Goal: Task Accomplishment & Management: Manage account settings

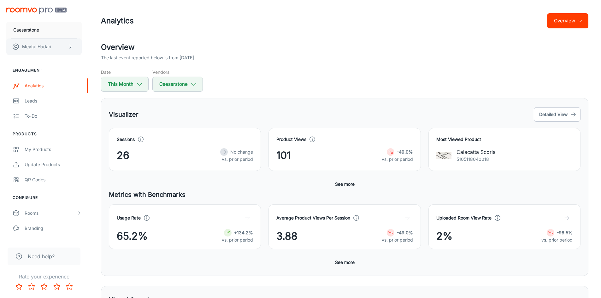
click at [67, 48] on button "[PERSON_NAME]" at bounding box center [43, 46] width 75 height 16
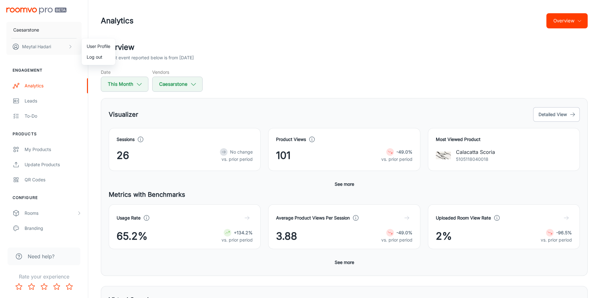
click at [179, 10] on div at bounding box center [302, 149] width 605 height 298
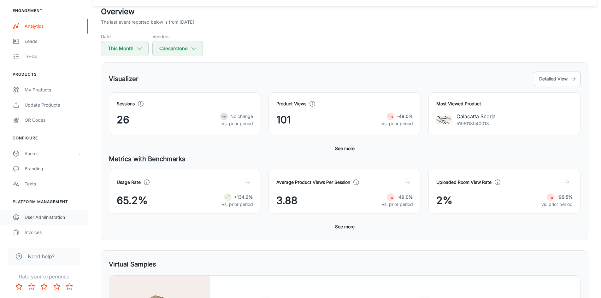
scroll to position [63, 0]
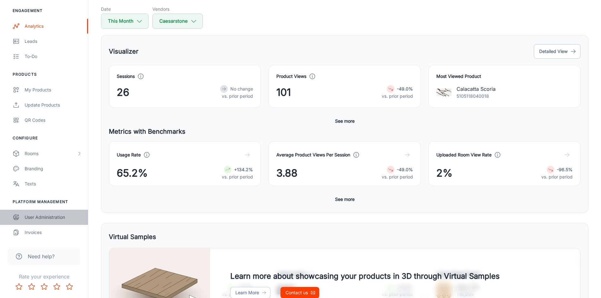
click at [48, 217] on div "User Administration" at bounding box center [53, 217] width 57 height 7
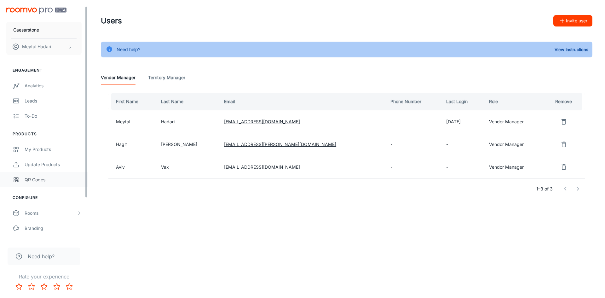
scroll to position [60, 0]
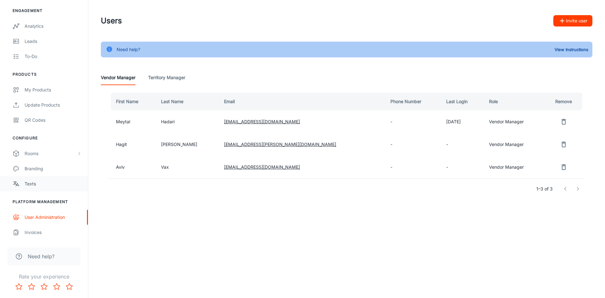
click at [44, 182] on div "Texts" at bounding box center [53, 183] width 57 height 7
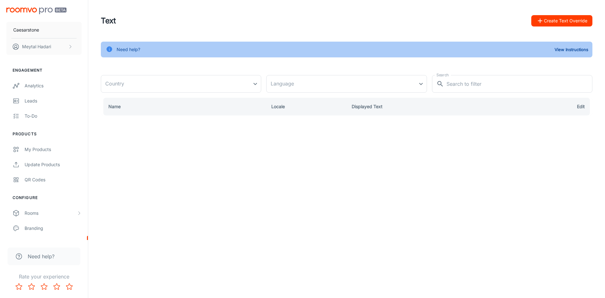
type input "[GEOGRAPHIC_DATA]"
type input "en-us"
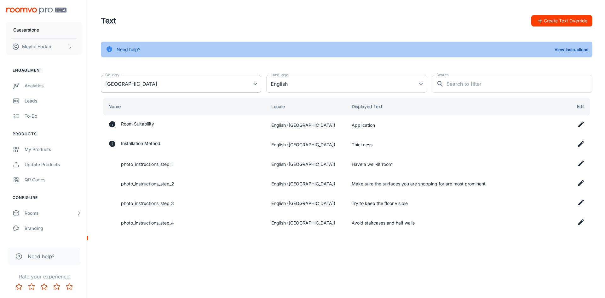
click at [151, 87] on body "Caesarstone [PERSON_NAME] Engagement Analytics Leads To-do Products My Products…" at bounding box center [302, 149] width 605 height 298
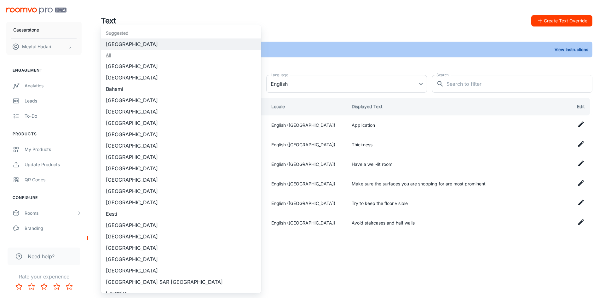
click at [336, 62] on div at bounding box center [302, 149] width 605 height 298
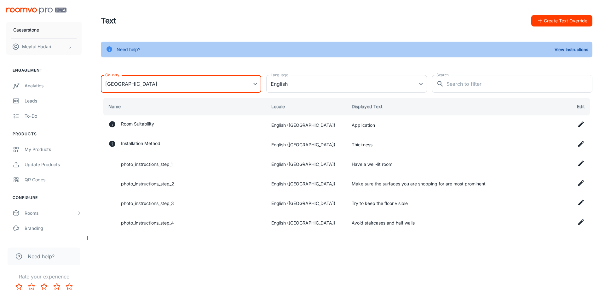
click at [249, 79] on body "Caesarstone [PERSON_NAME] Engagement Analytics Leads To-do Products My Products…" at bounding box center [302, 149] width 605 height 298
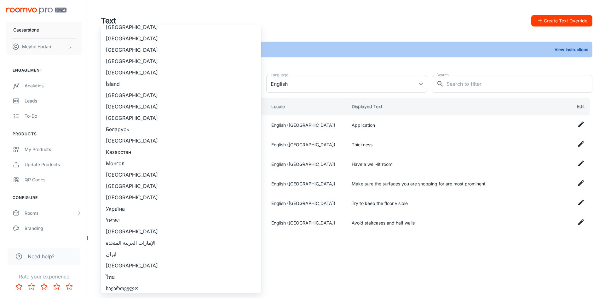
scroll to position [566, 0]
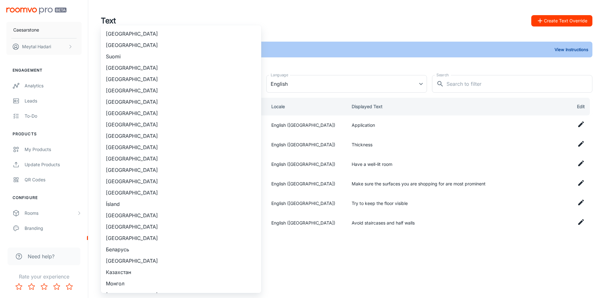
click at [321, 55] on div at bounding box center [302, 149] width 605 height 298
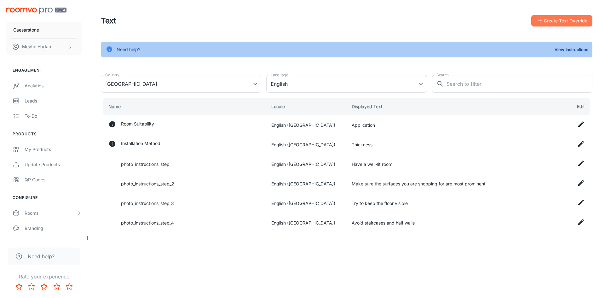
click at [560, 21] on button "Create Text Override" at bounding box center [562, 20] width 61 height 11
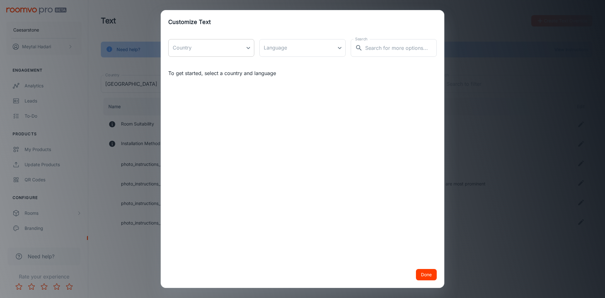
click at [241, 47] on body "Caesarstone [PERSON_NAME] Engagement Analytics Leads To-do Products My Products…" at bounding box center [302, 149] width 605 height 298
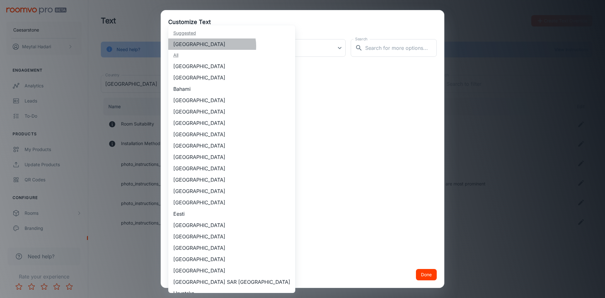
click at [212, 46] on li "[GEOGRAPHIC_DATA]" at bounding box center [231, 43] width 127 height 11
type input "[GEOGRAPHIC_DATA]"
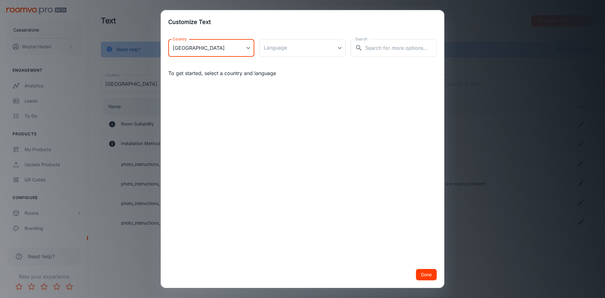
click at [291, 47] on body "Caesarstone [PERSON_NAME] Engagement Analytics Leads To-do Products My Products…" at bounding box center [302, 149] width 605 height 298
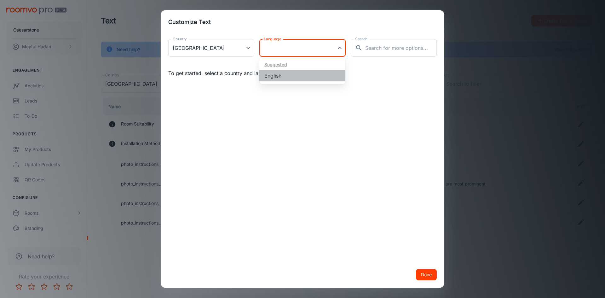
click at [292, 73] on li "English" at bounding box center [303, 75] width 86 height 11
type input "en-us"
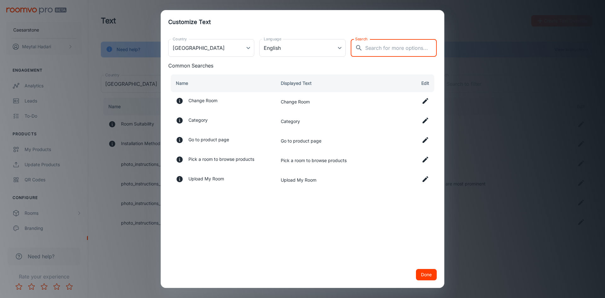
click at [403, 46] on input "Search" at bounding box center [401, 48] width 72 height 18
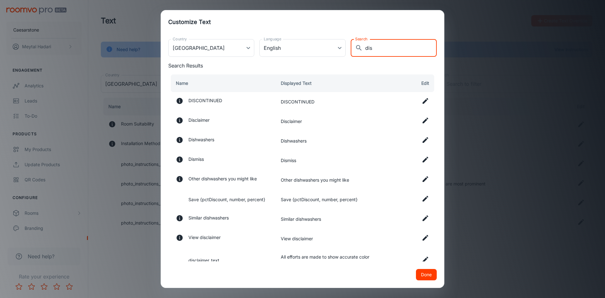
type input "dis"
click at [422, 121] on icon at bounding box center [426, 121] width 8 height 8
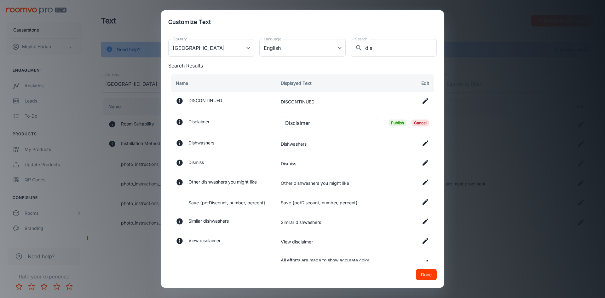
click at [458, 21] on div "Customize Text Country [GEOGRAPHIC_DATA] [GEOGRAPHIC_DATA] Country Language Eng…" at bounding box center [302, 149] width 605 height 298
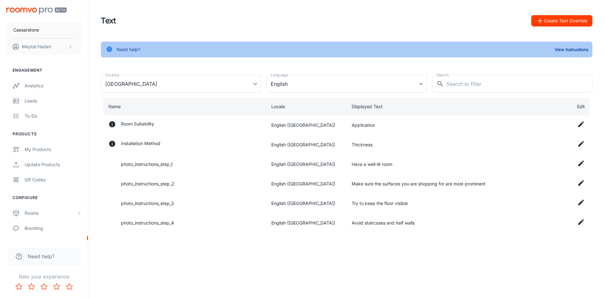
click at [546, 19] on button "Create Text Override" at bounding box center [562, 20] width 61 height 11
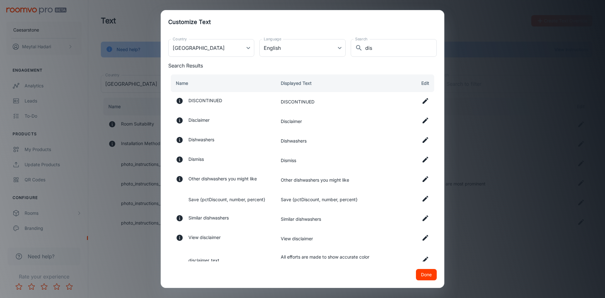
click at [543, 61] on div "Customize Text Country [GEOGRAPHIC_DATA] [GEOGRAPHIC_DATA] Country Language Eng…" at bounding box center [302, 149] width 605 height 298
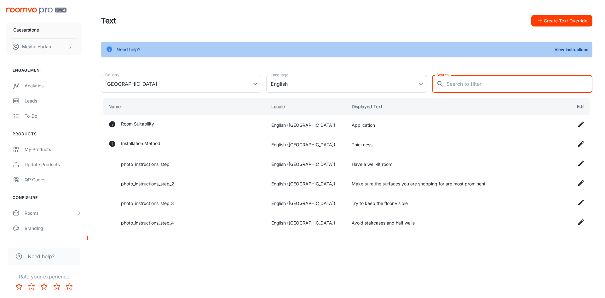
click at [509, 78] on input "Search" at bounding box center [520, 84] width 146 height 18
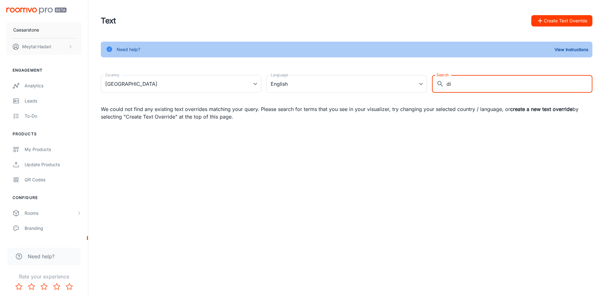
type input "d"
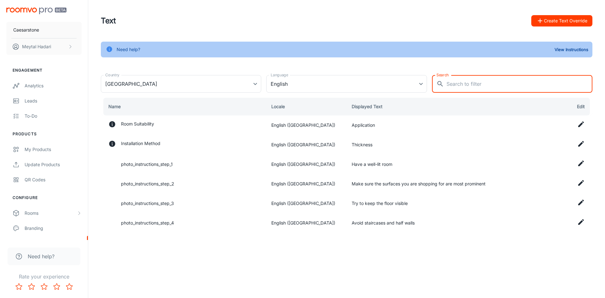
click at [551, 20] on button "Create Text Override" at bounding box center [562, 20] width 61 height 11
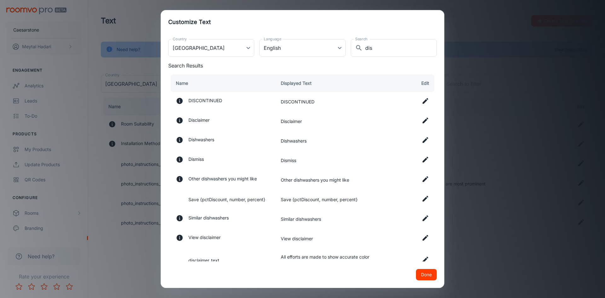
click at [422, 122] on icon at bounding box center [426, 121] width 8 height 8
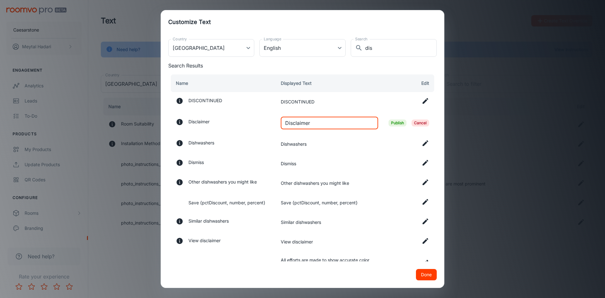
click at [339, 122] on input "Disclaimer" at bounding box center [329, 123] width 97 height 13
click at [415, 124] on span "Cancel" at bounding box center [421, 123] width 18 height 7
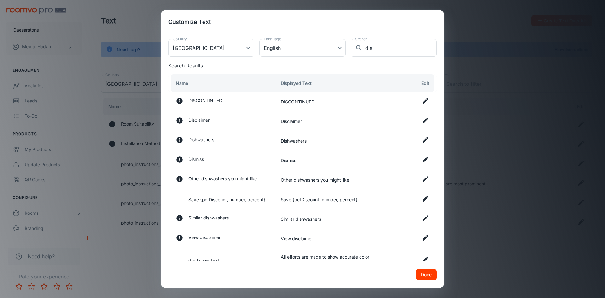
click at [198, 120] on p "Disclaimer" at bounding box center [199, 121] width 21 height 9
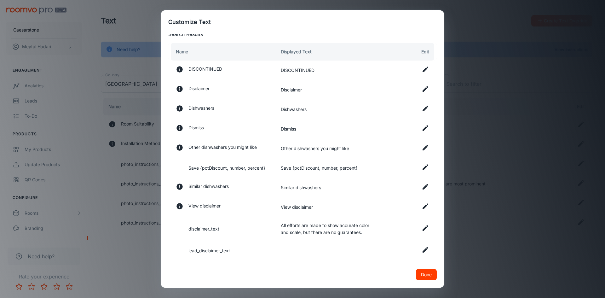
click at [289, 231] on td "All efforts are made to show accurate color and scale, but there are no guarant…" at bounding box center [330, 229] width 108 height 24
drag, startPoint x: 280, startPoint y: 225, endPoint x: 373, endPoint y: 240, distance: 93.8
click at [373, 240] on td "All efforts are made to show accurate color and scale, but there are no guarant…" at bounding box center [330, 229] width 108 height 24
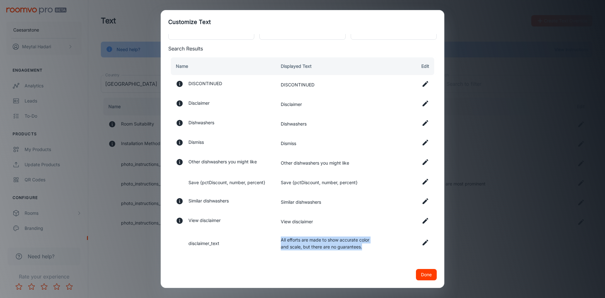
scroll to position [63, 0]
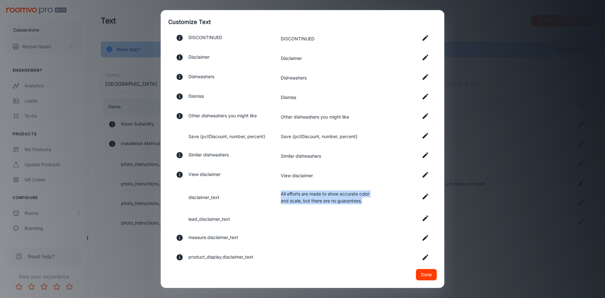
copy td "All efforts are made to show accurate color and scale, but there are no guarant…"
click at [423, 276] on button "Done" at bounding box center [426, 274] width 21 height 11
